Goal: Information Seeking & Learning: Learn about a topic

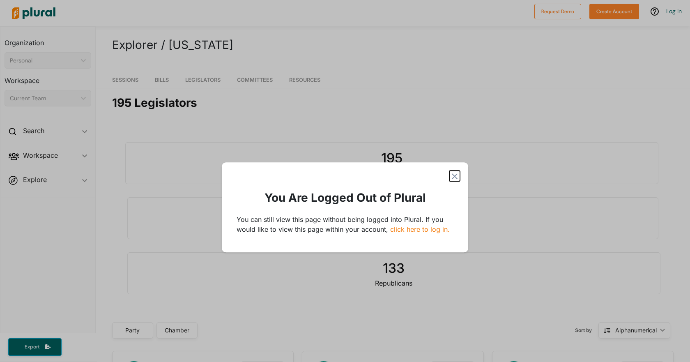
click at [452, 174] on polygon "Modal" at bounding box center [455, 176] width 10 height 10
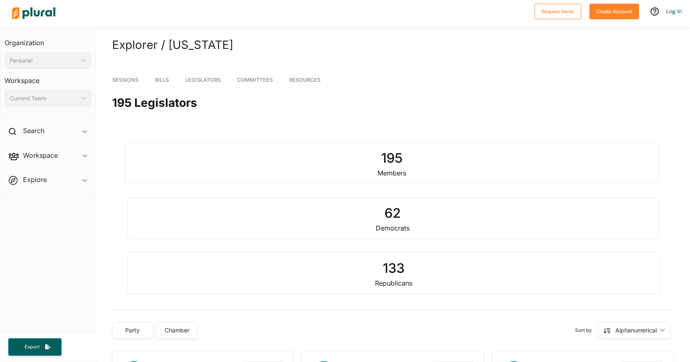
click at [47, 59] on div "Personal" at bounding box center [44, 60] width 68 height 9
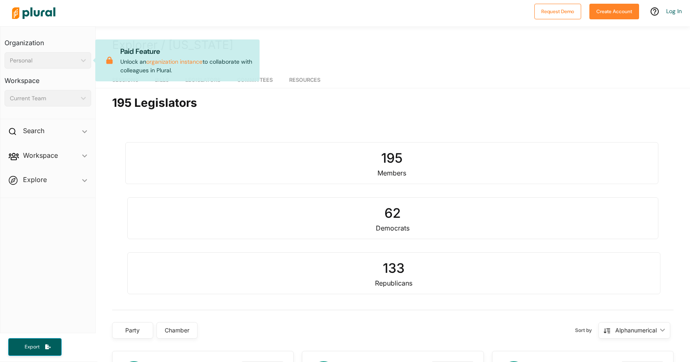
click at [72, 78] on h3 "Workspace" at bounding box center [48, 78] width 87 height 18
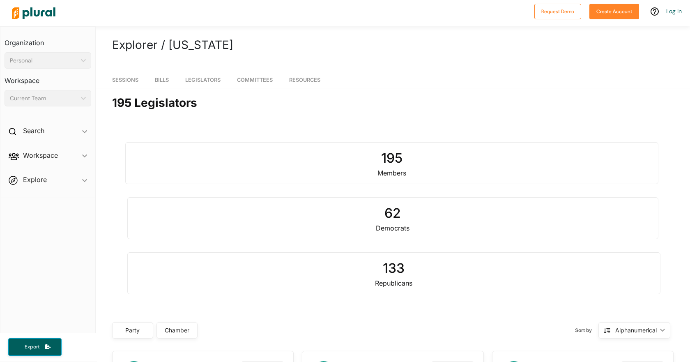
click at [67, 99] on div "Current Team" at bounding box center [44, 98] width 68 height 9
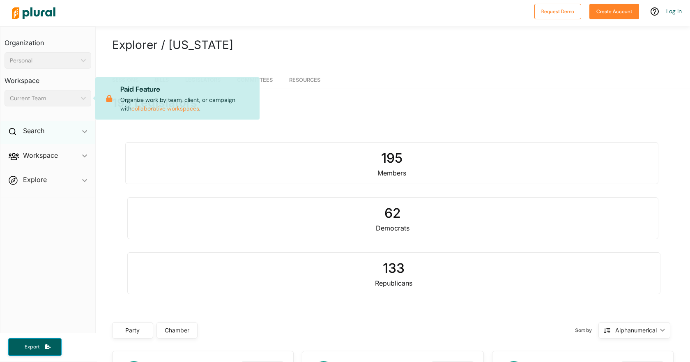
click at [52, 131] on div "Search ic_keyboard_arrow_down" at bounding box center [47, 132] width 95 height 22
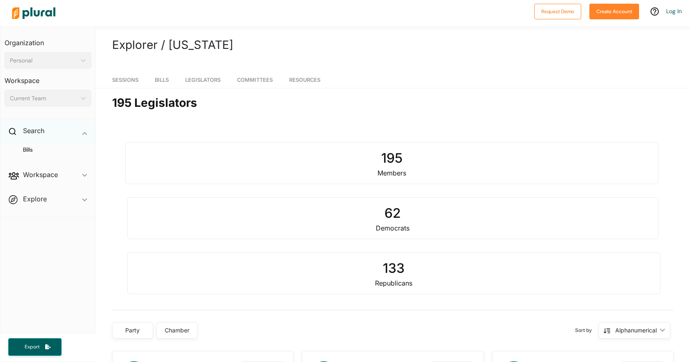
click at [81, 132] on div "Search ic_keyboard_arrow_down" at bounding box center [47, 132] width 95 height 22
click at [131, 82] on span "Sessions" at bounding box center [125, 80] width 26 height 6
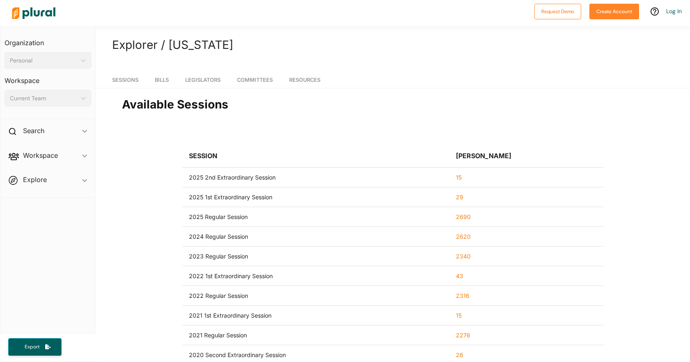
click at [172, 78] on nav "Sessions Bills Legislators Committees Resources" at bounding box center [393, 77] width 595 height 21
click at [261, 83] on link "Committees" at bounding box center [255, 78] width 36 height 19
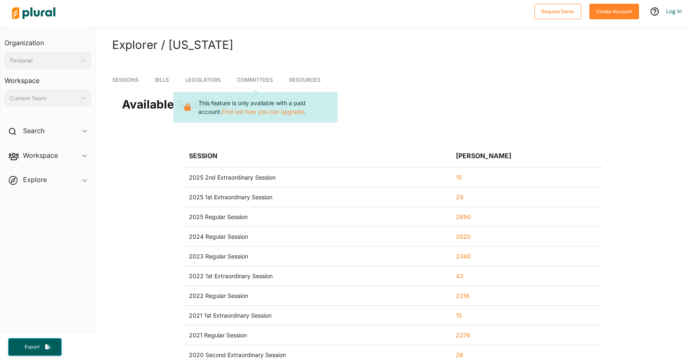
click at [309, 83] on link "Resources" at bounding box center [304, 78] width 31 height 19
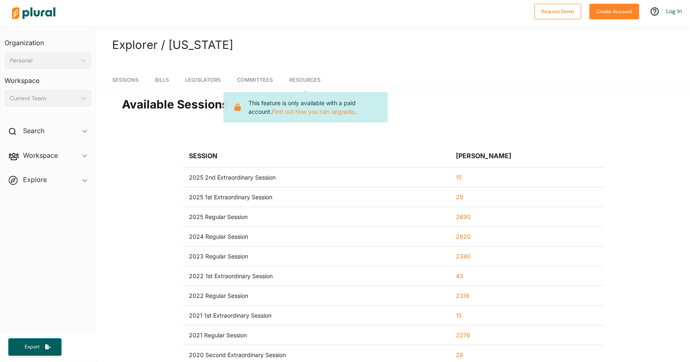
click at [312, 81] on span "Resources" at bounding box center [304, 80] width 31 height 6
click at [429, 51] on h1 "Explorer / [US_STATE]" at bounding box center [393, 44] width 562 height 17
